Goal: Task Accomplishment & Management: Complete application form

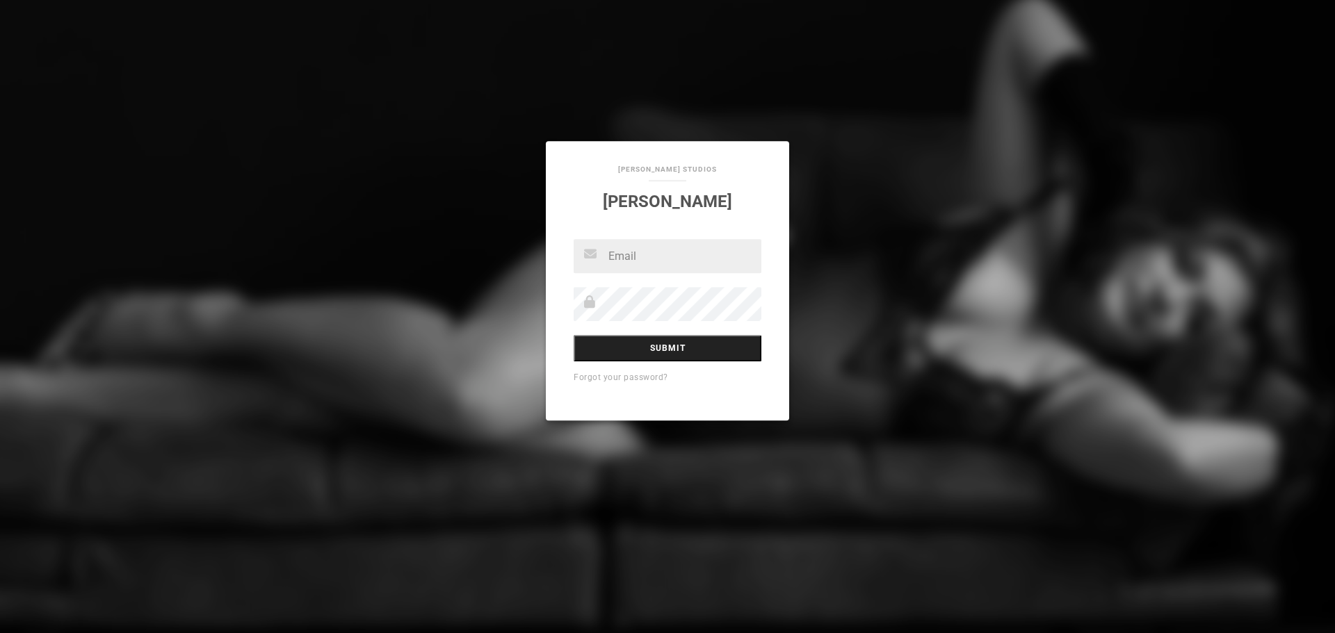
type input "[EMAIL_ADDRESS][DOMAIN_NAME]"
click at [658, 347] on input "Submit" at bounding box center [668, 349] width 188 height 26
click at [615, 339] on input "Submit" at bounding box center [668, 349] width 188 height 26
